Goal: Check status

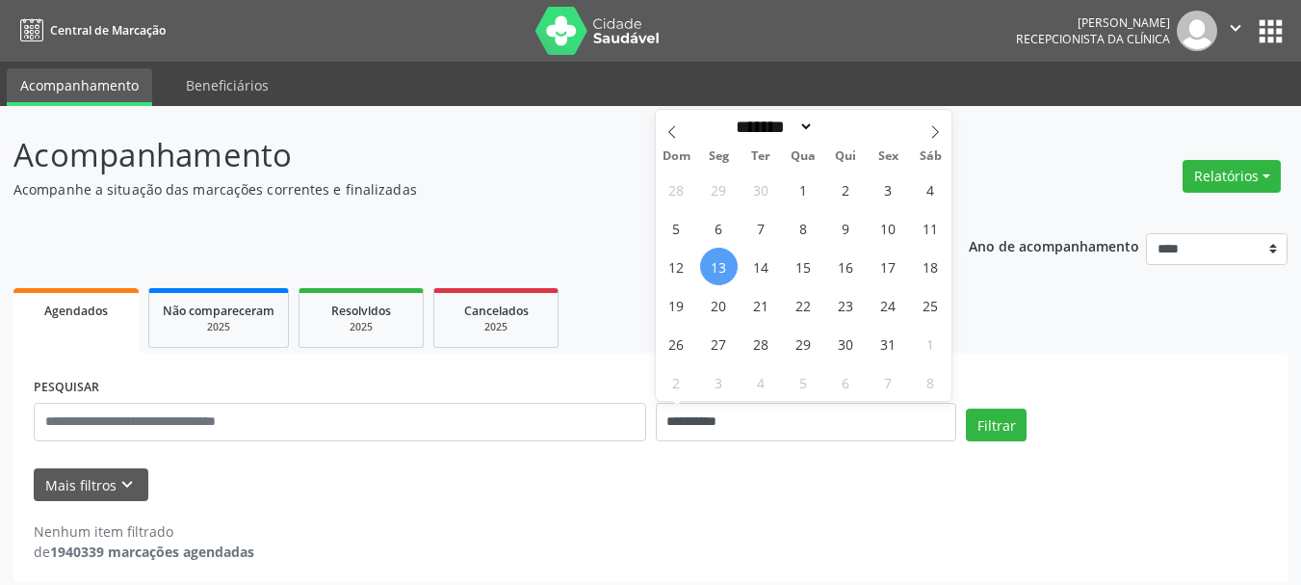
select select "*"
click at [762, 271] on span "14" at bounding box center [762, 267] width 38 height 38
type input "**********"
click at [762, 271] on span "14" at bounding box center [762, 267] width 38 height 38
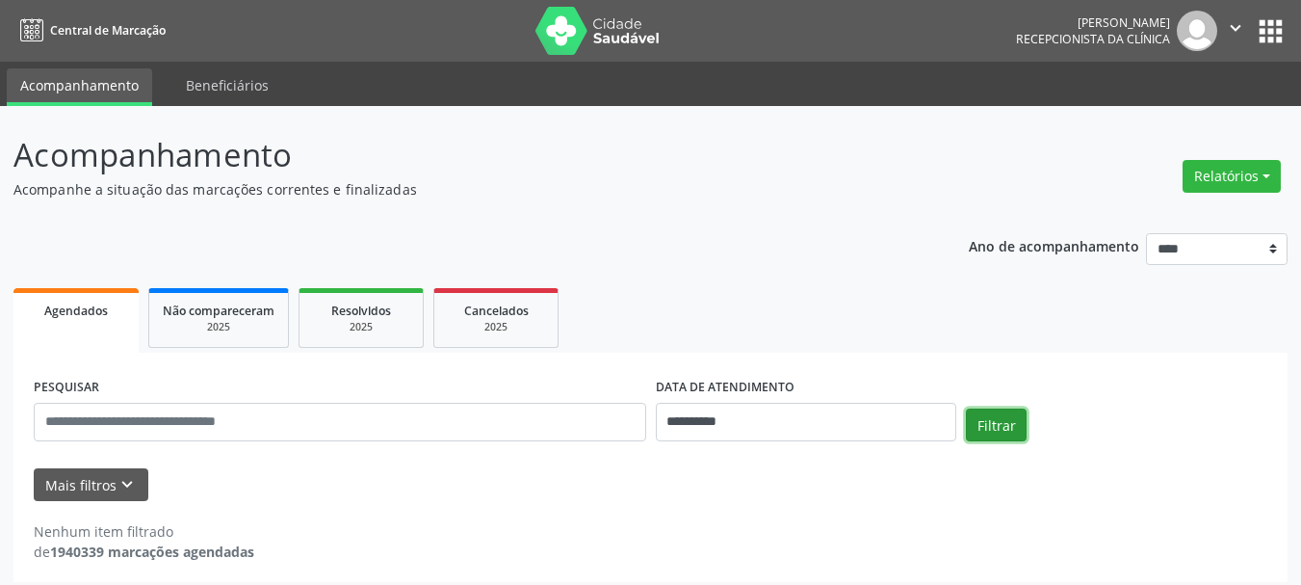
click at [968, 428] on button "Filtrar" at bounding box center [996, 424] width 61 height 33
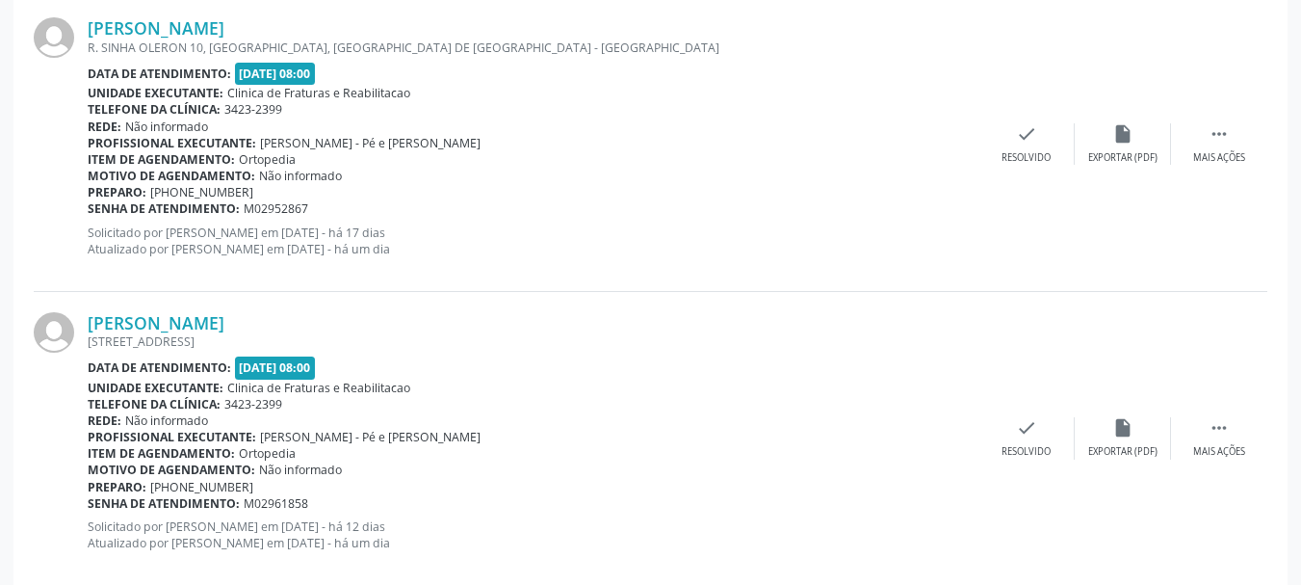
scroll to position [4494, 0]
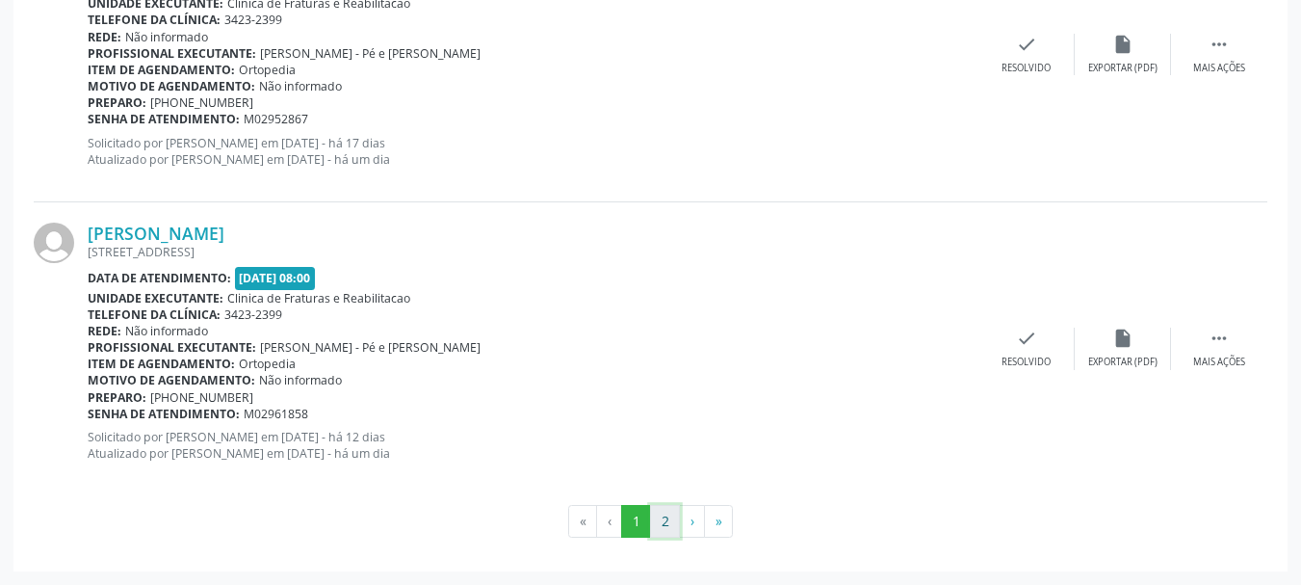
click at [665, 515] on button "2" at bounding box center [665, 521] width 30 height 33
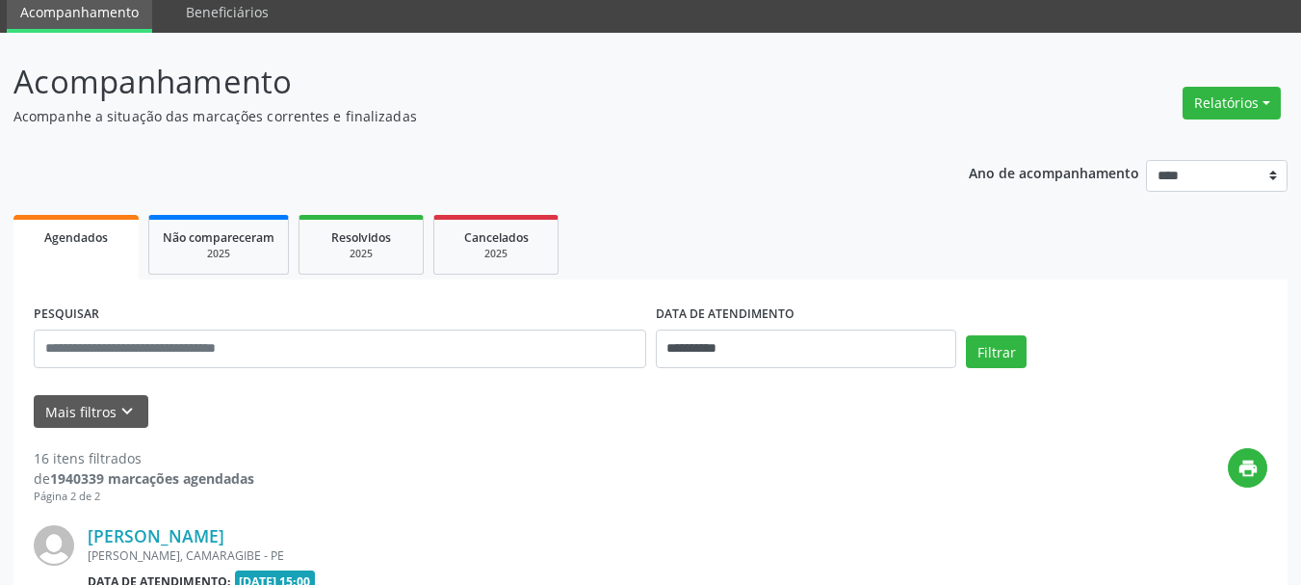
scroll to position [376, 0]
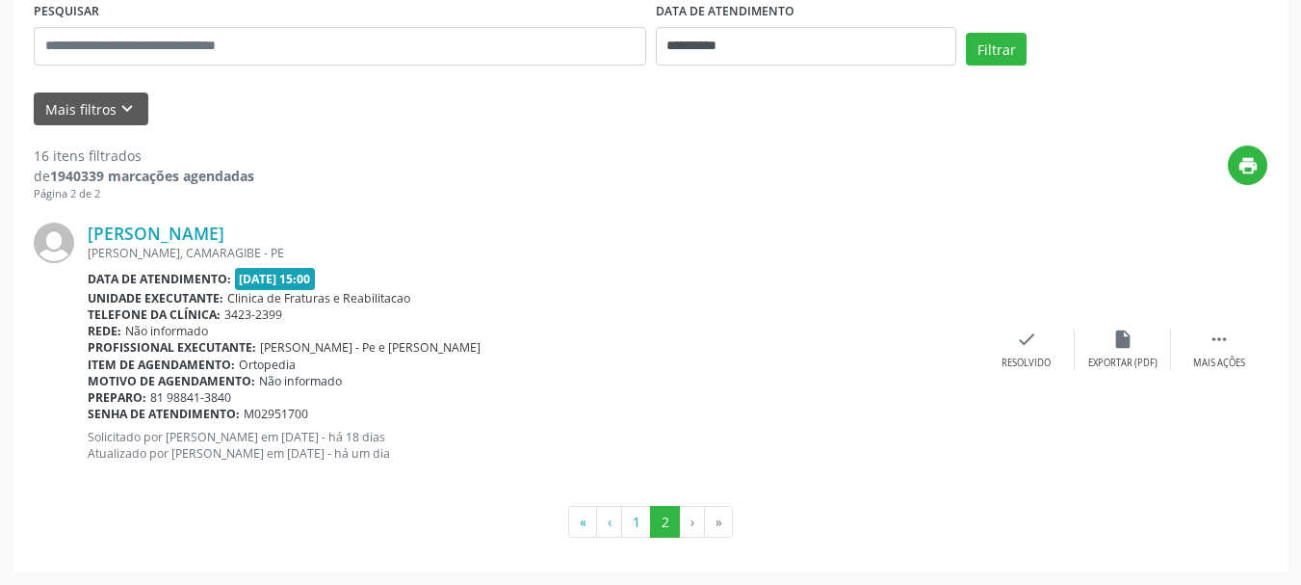
drag, startPoint x: 253, startPoint y: 347, endPoint x: 357, endPoint y: 342, distance: 104.1
click at [355, 347] on div "Profissional executante: [PERSON_NAME] - Pe e Tornozelo" at bounding box center [533, 347] width 891 height 16
click at [386, 312] on div "Telefone da clínica: 3423-2399" at bounding box center [533, 314] width 891 height 16
drag, startPoint x: 83, startPoint y: 228, endPoint x: 335, endPoint y: 233, distance: 252.4
click at [335, 233] on div "[PERSON_NAME] [PERSON_NAME], CAMARAGIBE - PE Data de atendimento: [DATE] 15:00 …" at bounding box center [651, 348] width 1234 height 293
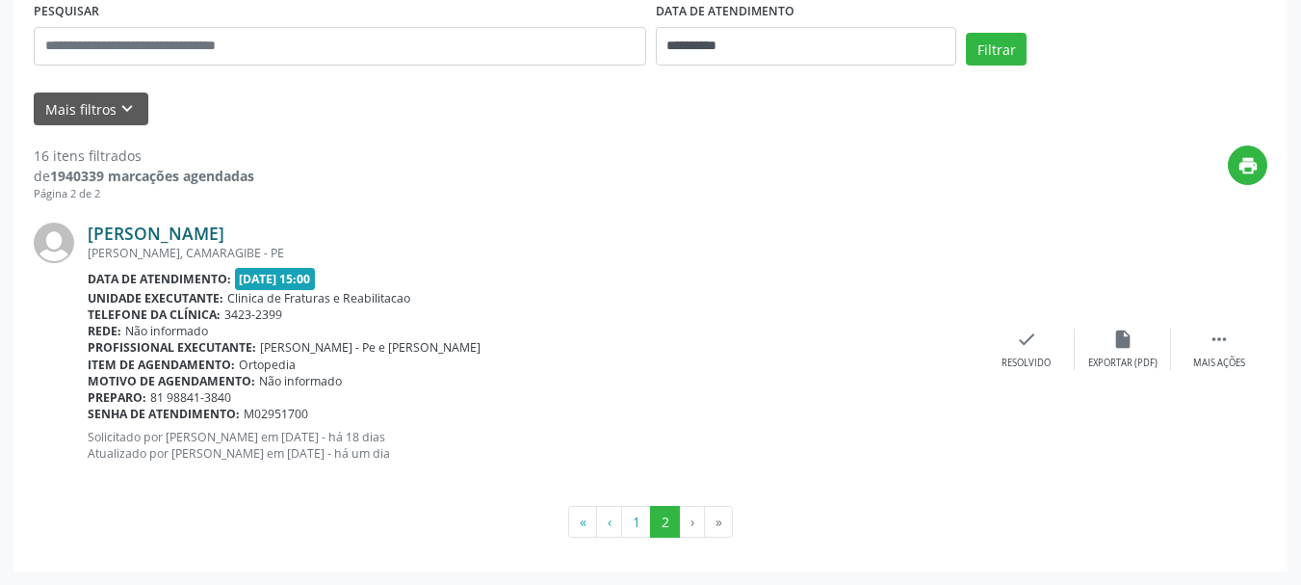
copy div "[PERSON_NAME]"
